Goal: Navigation & Orientation: Find specific page/section

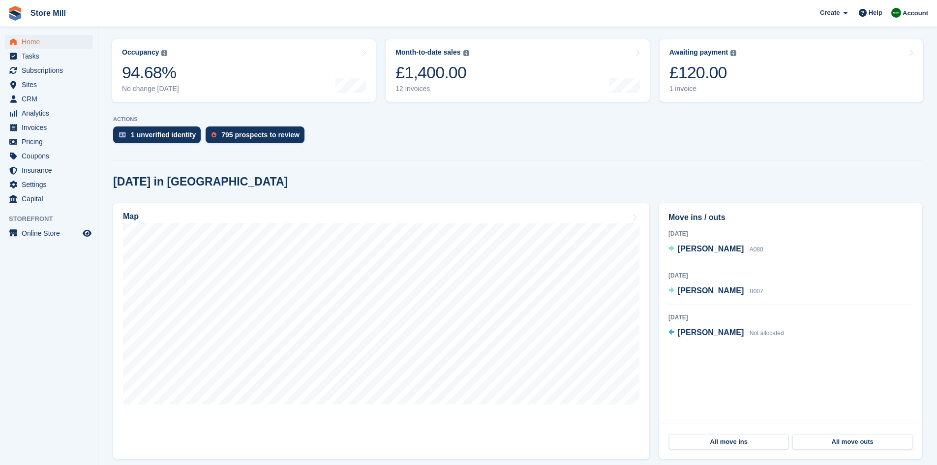
scroll to position [113, 0]
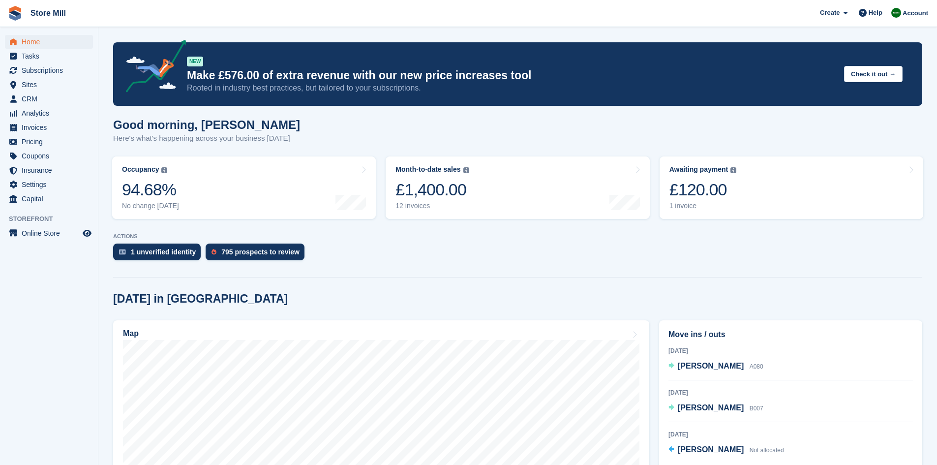
scroll to position [135, 0]
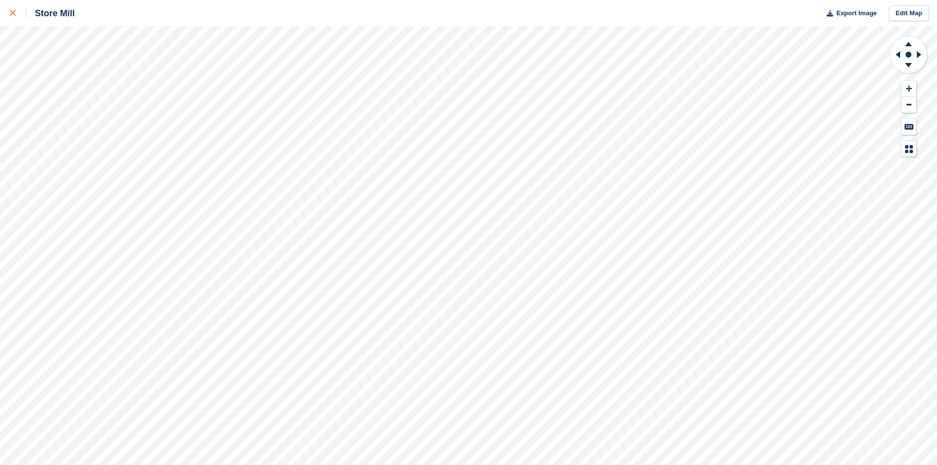
click at [15, 13] on icon at bounding box center [13, 13] width 6 height 6
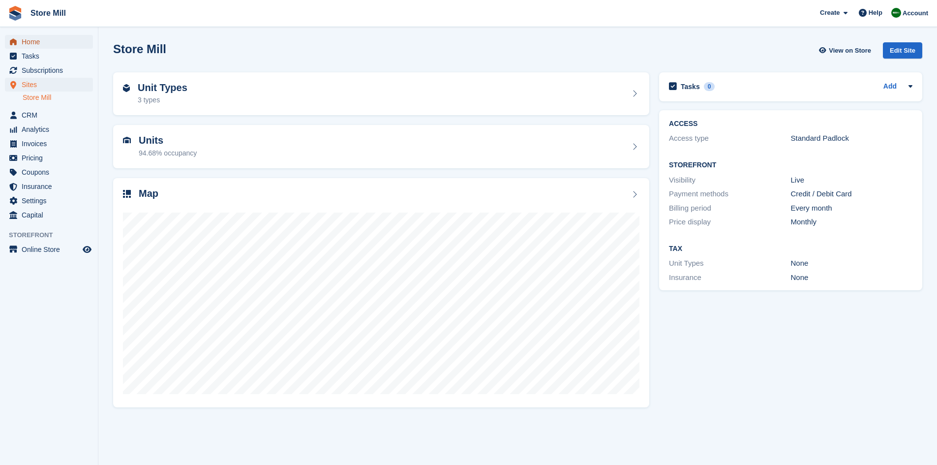
click at [43, 42] on span "Home" at bounding box center [51, 42] width 59 height 14
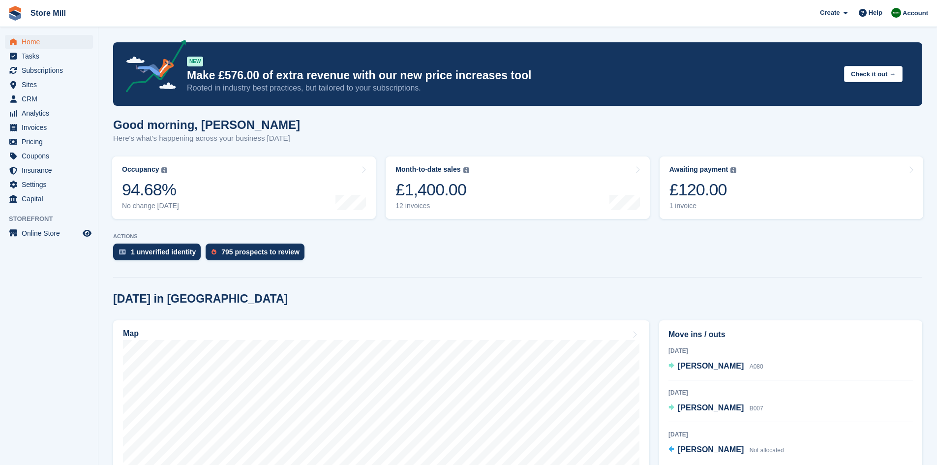
scroll to position [84, 0]
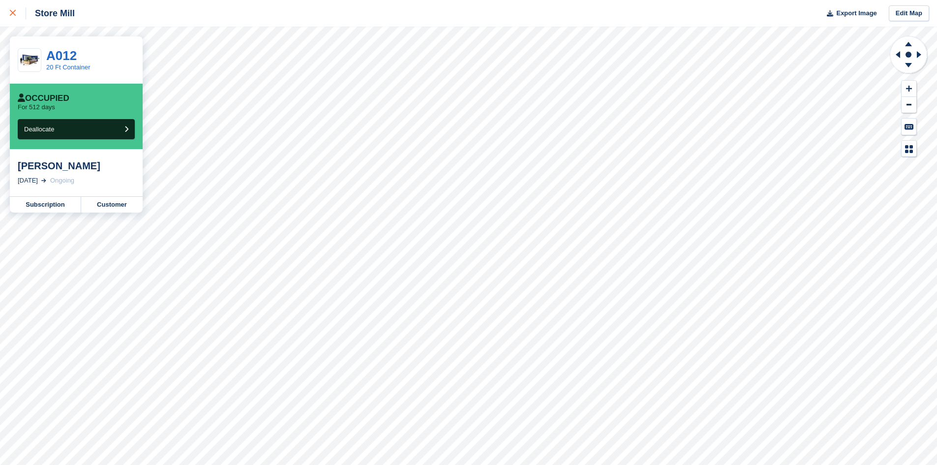
click at [18, 15] on div at bounding box center [18, 13] width 16 height 12
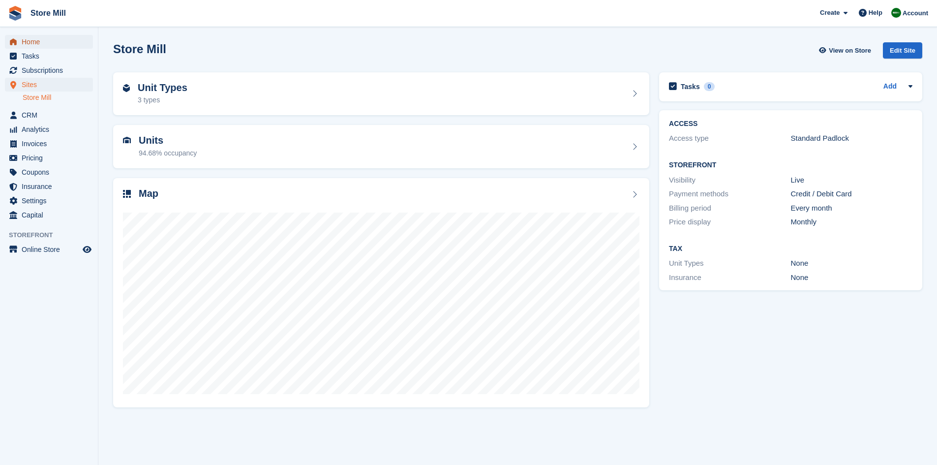
click at [36, 39] on span "Home" at bounding box center [51, 42] width 59 height 14
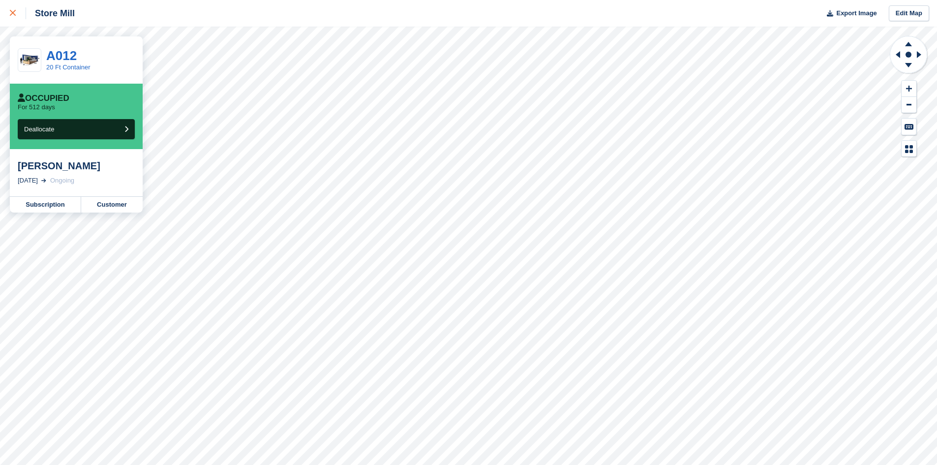
click at [17, 14] on div at bounding box center [18, 13] width 16 height 12
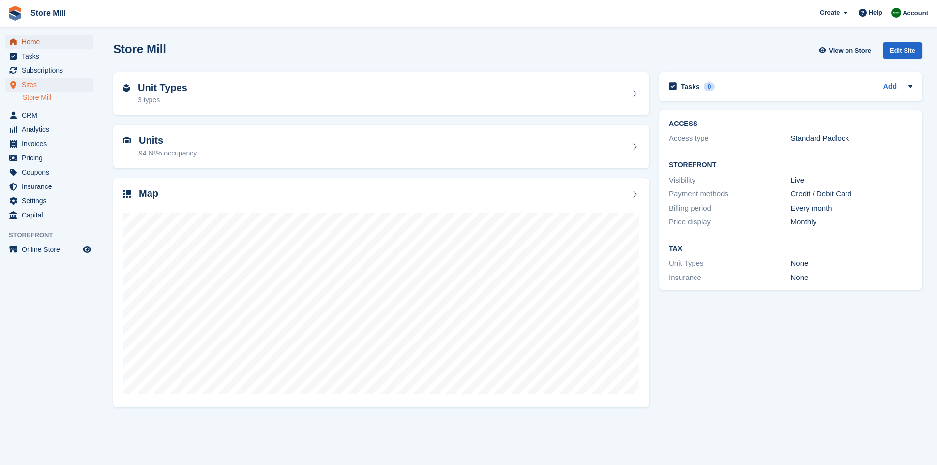
click at [42, 46] on span "Home" at bounding box center [51, 42] width 59 height 14
